Goal: Check status

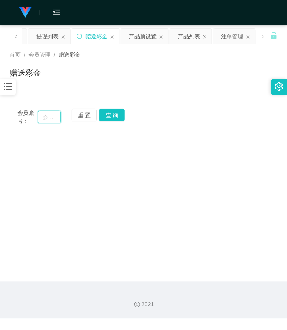
click at [46, 121] on input "text" at bounding box center [49, 117] width 23 height 13
paste input "Xeniawong"
type input "Xeniawong"
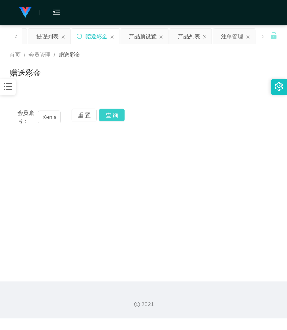
click at [116, 118] on button "查 询" at bounding box center [111, 115] width 25 height 13
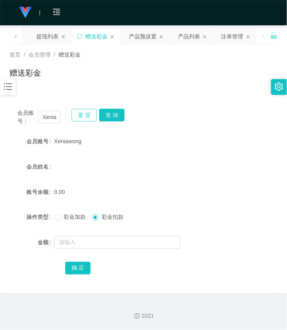
click at [78, 118] on button "重 置" at bounding box center [84, 115] width 25 height 13
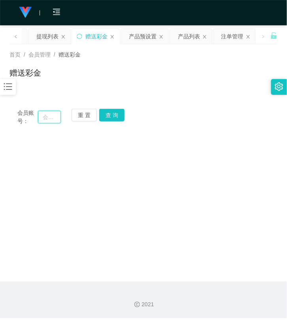
click at [49, 116] on input "text" at bounding box center [49, 117] width 23 height 13
paste input "Luan6220"
type input "Luan6220"
click at [108, 118] on button "查 询" at bounding box center [111, 115] width 25 height 13
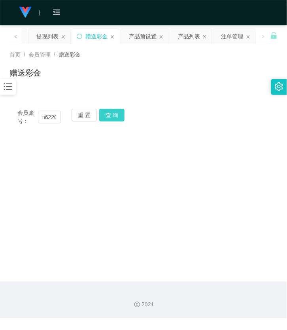
scroll to position [0, 0]
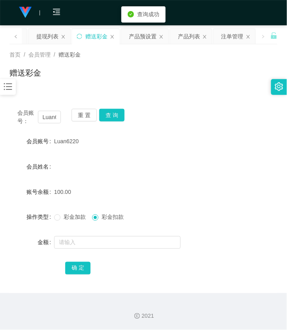
click at [83, 172] on div "会员姓名" at bounding box center [143, 167] width 268 height 16
click at [93, 114] on button "重 置" at bounding box center [84, 115] width 25 height 13
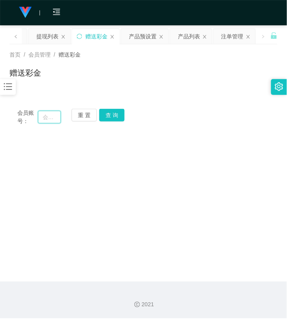
click at [45, 118] on input "text" at bounding box center [49, 117] width 23 height 13
paste input "Ivy3344"
type input "Ivy3344"
click at [104, 116] on button "查 询" at bounding box center [111, 115] width 25 height 13
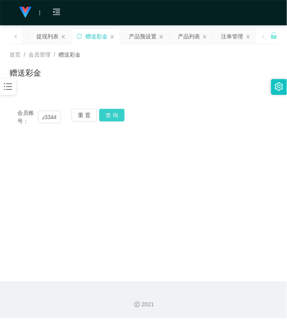
scroll to position [0, 0]
